Goal: Find specific page/section: Find specific page/section

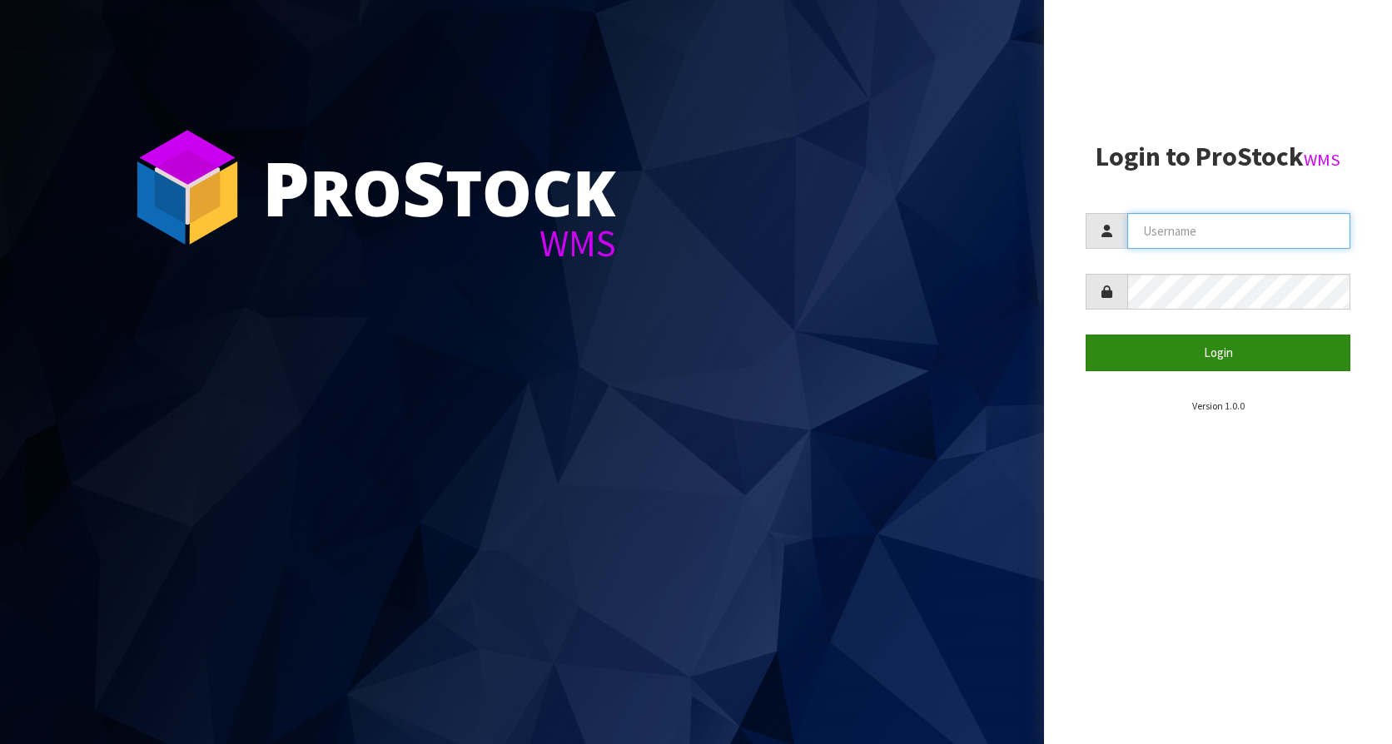
type input "KitchenAid"
click at [1212, 349] on button "Login" at bounding box center [1217, 353] width 265 height 36
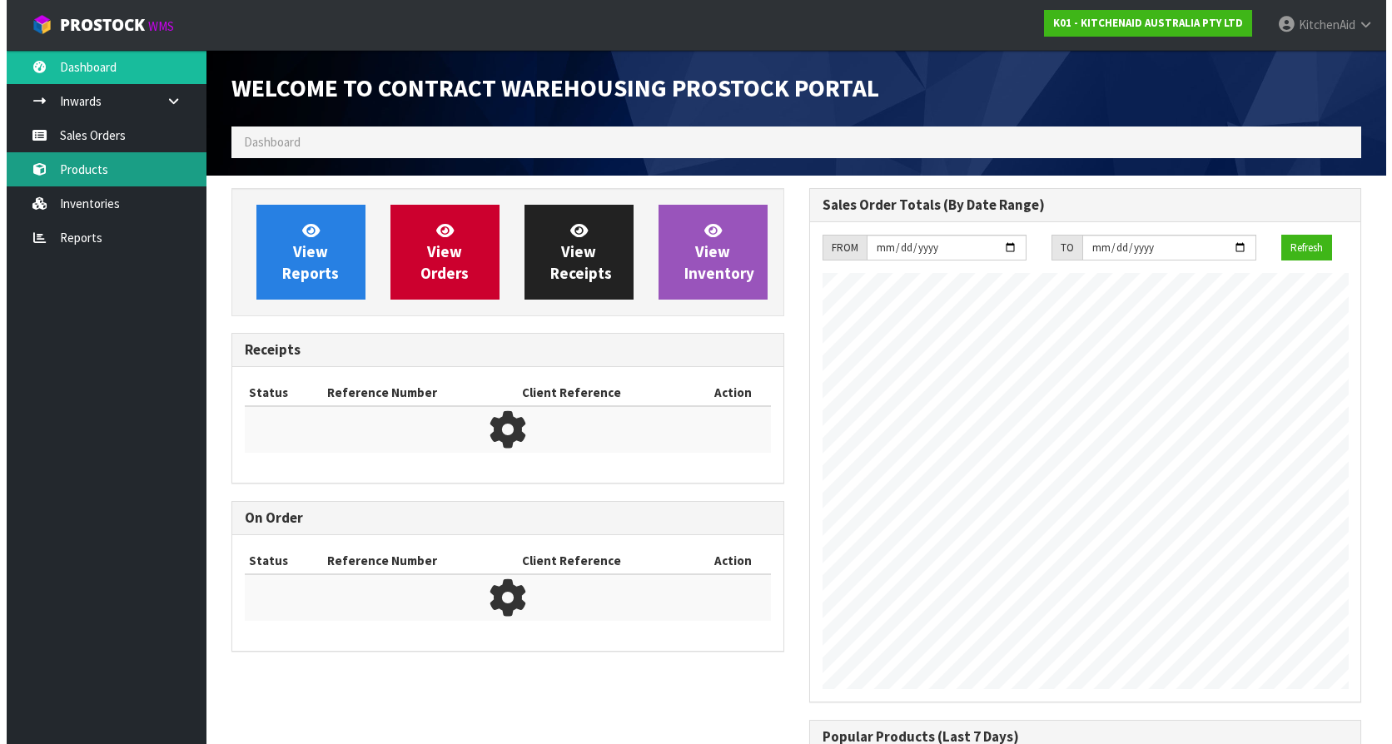
scroll to position [923, 577]
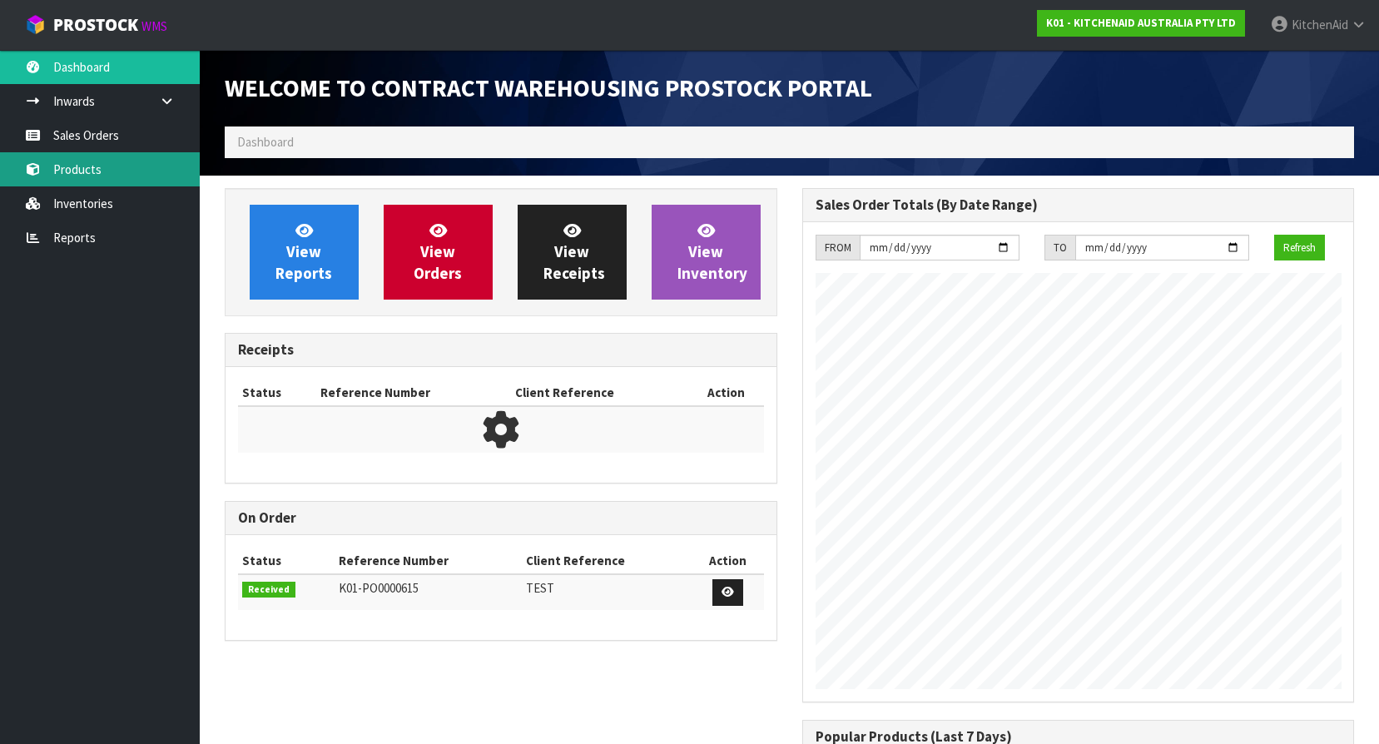
click at [67, 168] on link "Products" at bounding box center [100, 169] width 200 height 34
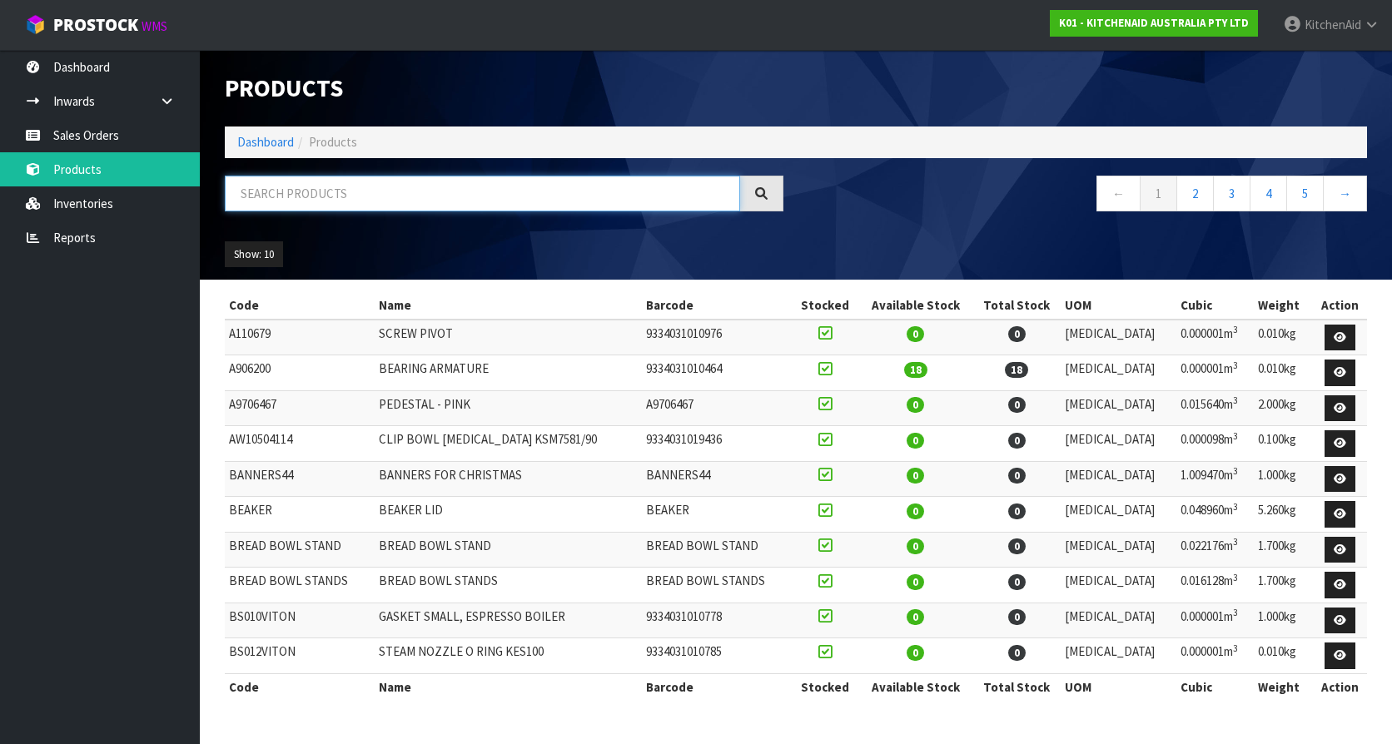
click at [314, 191] on input "text" at bounding box center [482, 194] width 515 height 36
paste input "KSM35WW"
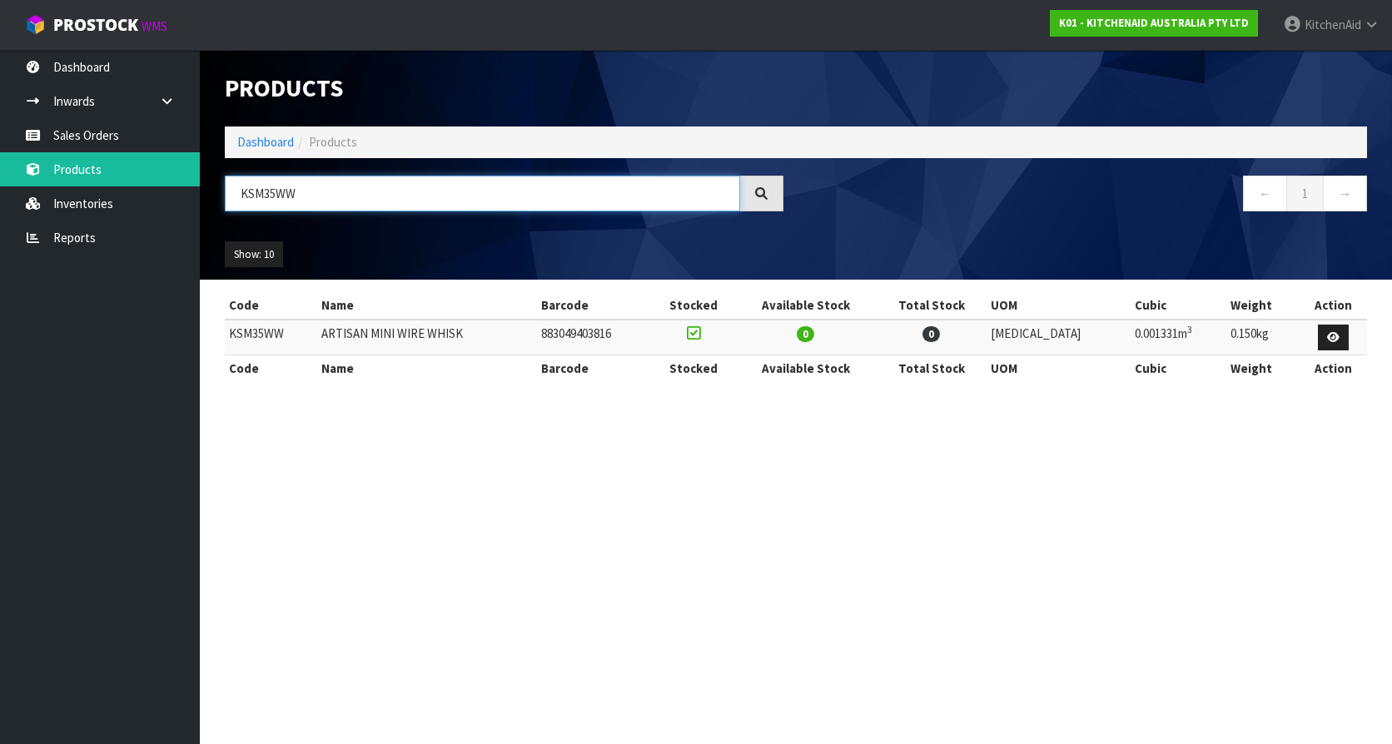
type input "KSM35WW"
